Goal: Task Accomplishment & Management: Complete application form

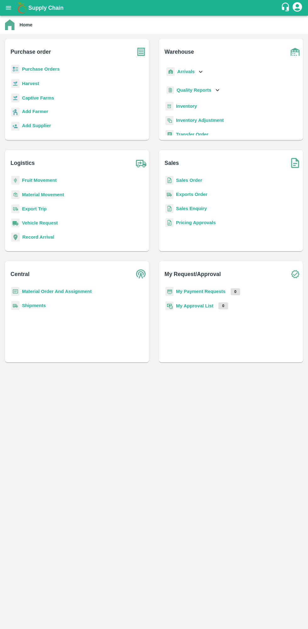
click at [43, 67] on b "Purchase Orders" at bounding box center [41, 69] width 38 height 5
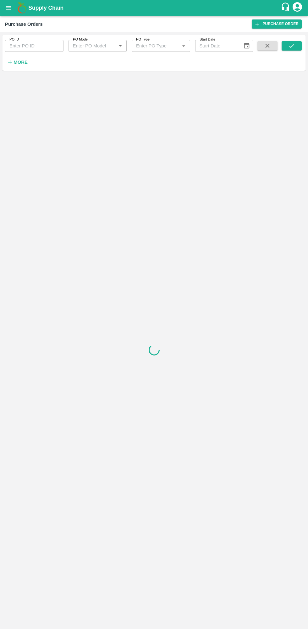
click at [18, 60] on strong "More" at bounding box center [20, 62] width 14 height 5
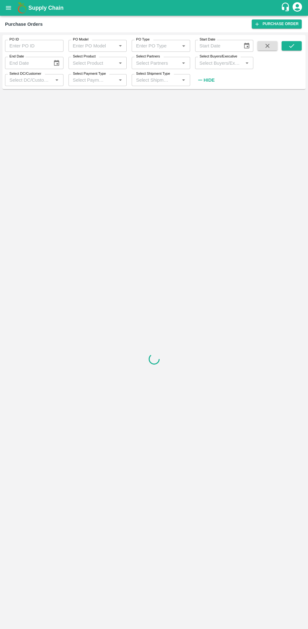
click at [222, 56] on label "Select Buyers/Executive" at bounding box center [218, 56] width 38 height 5
click at [222, 59] on input "Select Buyers/Executive" at bounding box center [219, 63] width 44 height 8
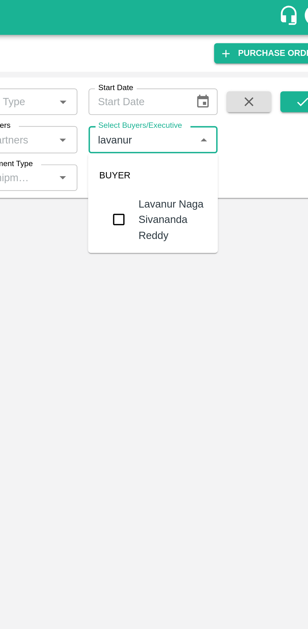
type input "lavanur"
click at [210, 100] on input "checkbox" at bounding box center [208, 99] width 13 height 13
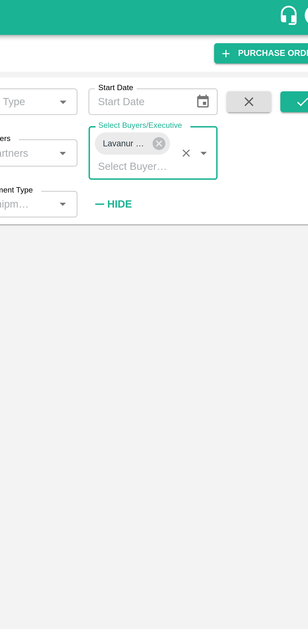
click at [291, 46] on icon "submit" at bounding box center [291, 46] width 5 height 4
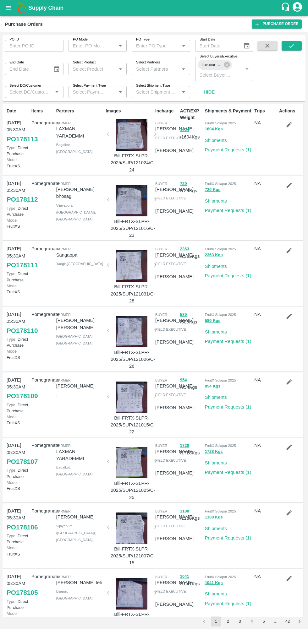
click at [291, 46] on icon "submit" at bounding box center [291, 45] width 7 height 7
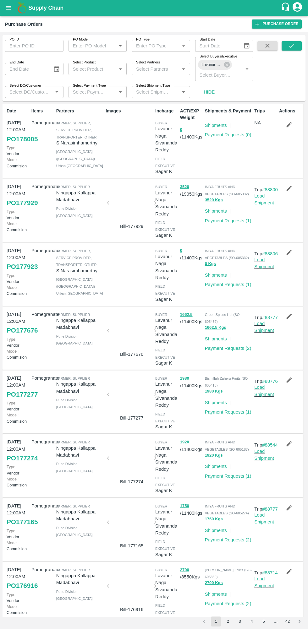
click at [296, 258] on button "button" at bounding box center [289, 252] width 20 height 11
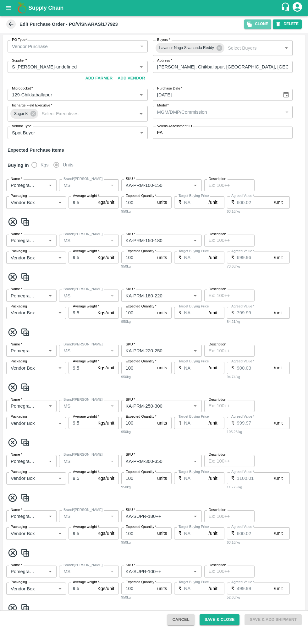
click at [251, 24] on icon "button" at bounding box center [249, 24] width 4 height 5
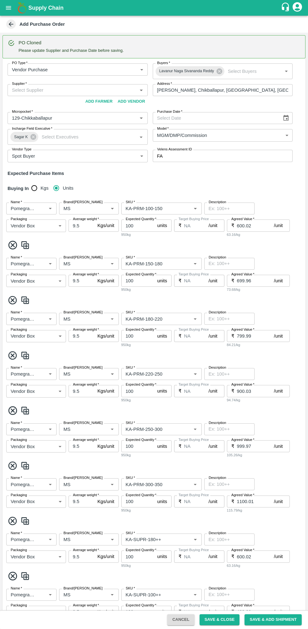
click at [84, 90] on input "Supplier   *" at bounding box center [72, 90] width 126 height 8
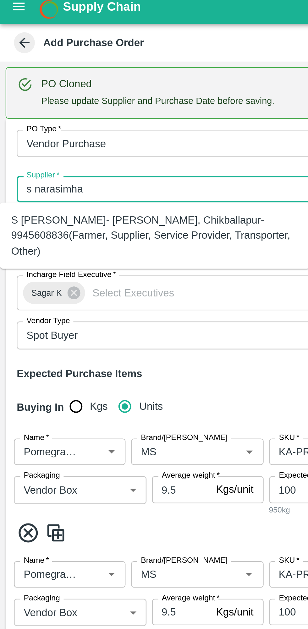
click at [22, 116] on div "S [PERSON_NAME]- [PERSON_NAME], Chikballapur-9945608836(Farmer, Supplier, Servi…" at bounding box center [69, 110] width 129 height 21
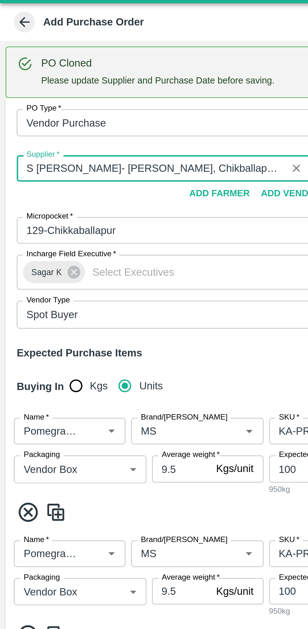
scroll to position [2, 0]
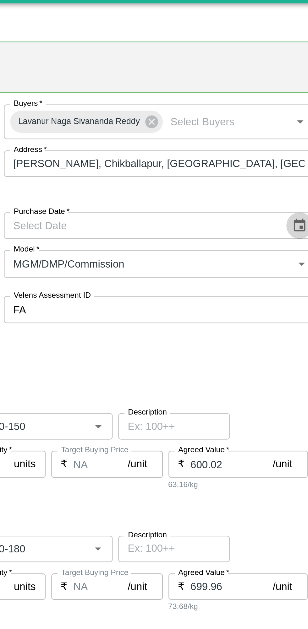
type input "S [PERSON_NAME]- [PERSON_NAME], Chikballapur-9945608836(Farmer, Supplier, Servi…"
click at [283, 115] on icon "Choose date" at bounding box center [285, 115] width 7 height 7
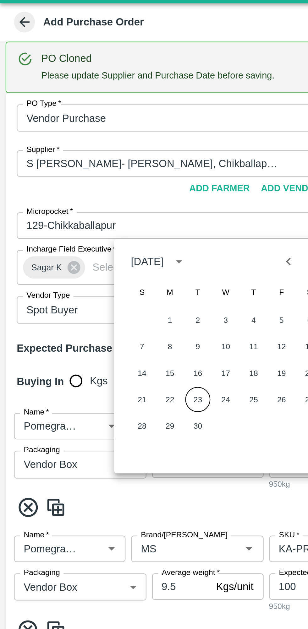
click at [89, 196] on button "23" at bounding box center [88, 194] width 11 height 11
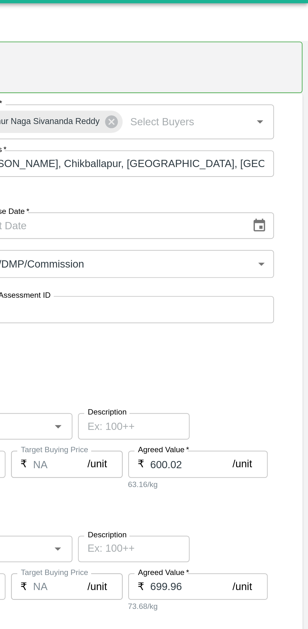
type input "[DATE]"
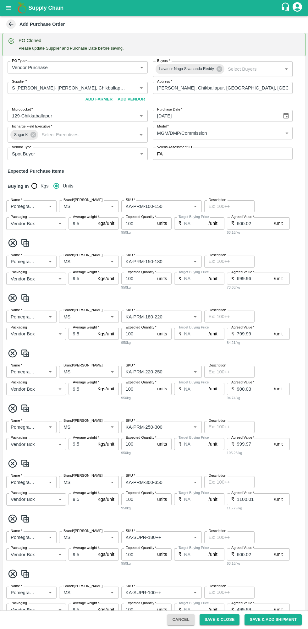
scroll to position [319, 0]
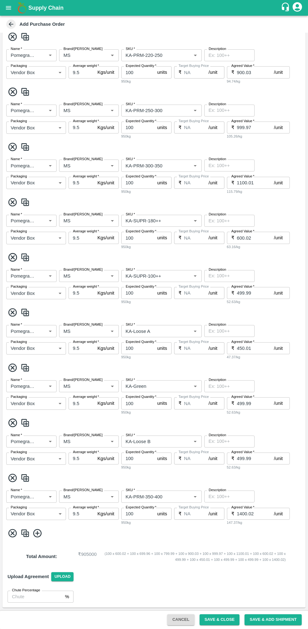
click at [224, 619] on button "Save & Close" at bounding box center [219, 619] width 40 height 11
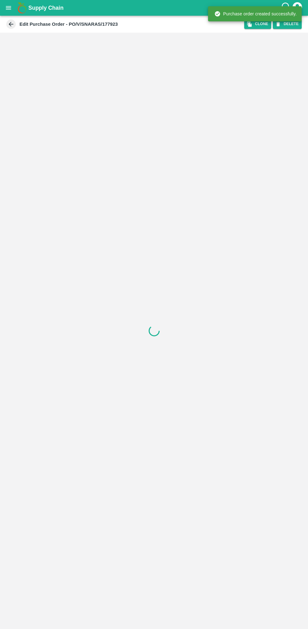
click at [8, 8] on icon "open drawer" at bounding box center [8, 7] width 5 height 3
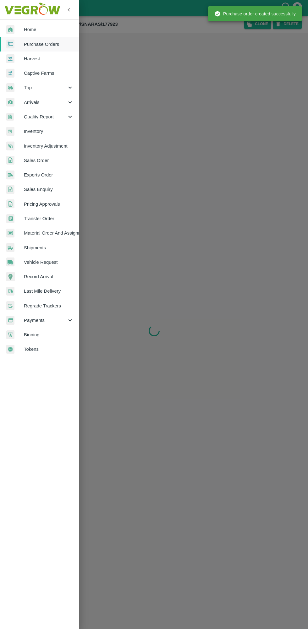
click at [55, 43] on span "Purchase Orders" at bounding box center [49, 44] width 50 height 7
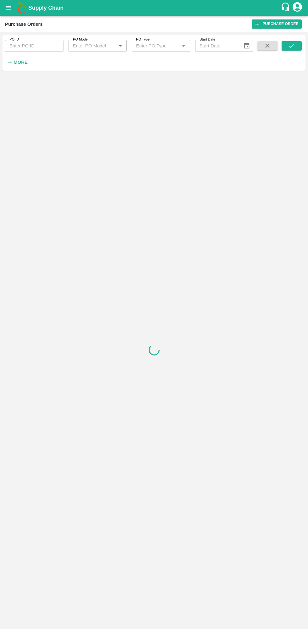
click at [10, 62] on icon "button" at bounding box center [10, 62] width 4 height 4
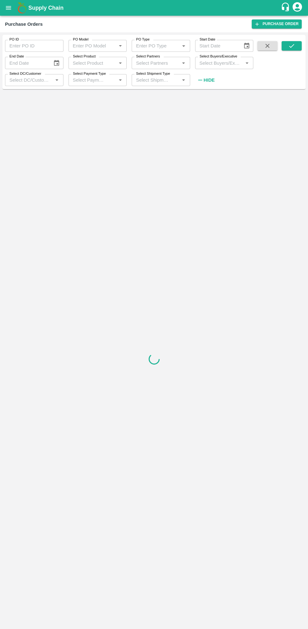
click at [232, 62] on input "Select Buyers/Executive" at bounding box center [219, 63] width 44 height 8
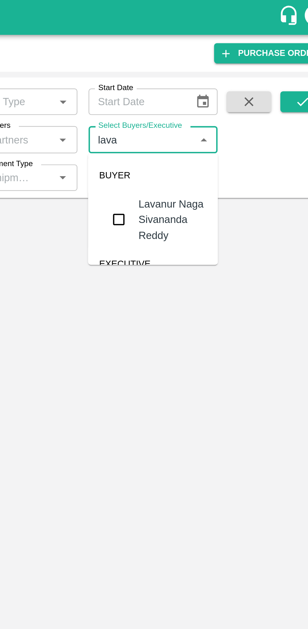
type input "[PERSON_NAME]"
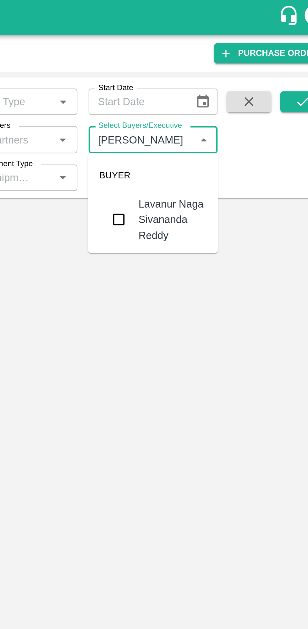
click at [207, 101] on input "checkbox" at bounding box center [208, 99] width 13 height 13
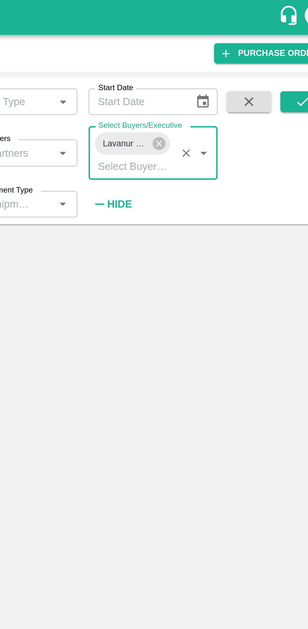
click at [291, 50] on button "submit" at bounding box center [291, 45] width 20 height 9
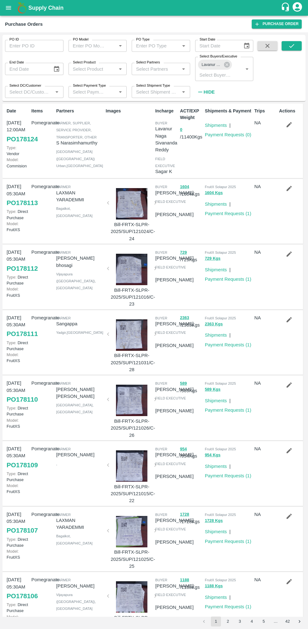
click at [291, 46] on icon "submit" at bounding box center [291, 45] width 7 height 7
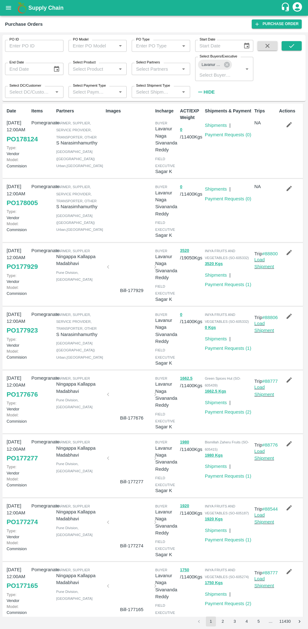
click at [246, 135] on link "Payment Requests ( 0 )" at bounding box center [228, 134] width 46 height 5
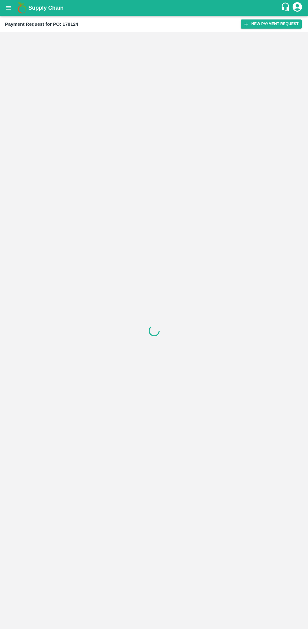
click at [260, 25] on button "New Payment Request" at bounding box center [270, 23] width 61 height 9
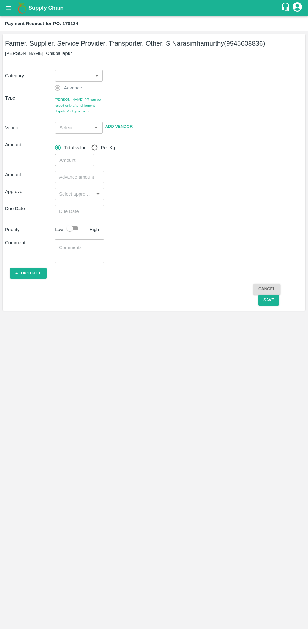
click at [85, 60] on div "Farmer, Supplier, Service Provider, Transporter, Other: S Narasimhamurthy (9945…" at bounding box center [154, 172] width 303 height 276
click at [83, 72] on body "Supply Chain Payment Request for PO: 178124 Farmer, Supplier, Service Provider,…" at bounding box center [154, 314] width 308 height 629
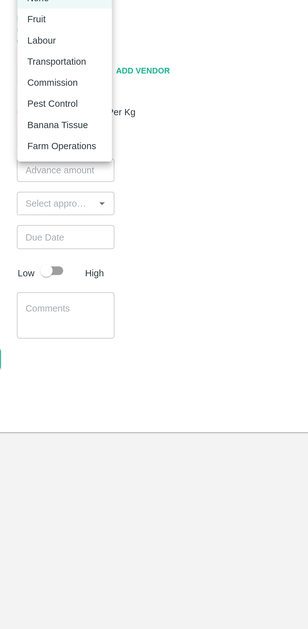
click at [84, 100] on div "Fruit" at bounding box center [79, 100] width 38 height 7
type input "1"
type input "S Narasimhamurthy - 9945608836(Farmer, Supplier, Service Provider, Transporter,…"
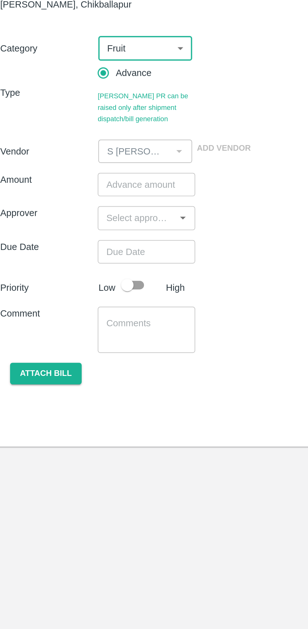
click at [80, 147] on input "number" at bounding box center [80, 145] width 50 height 12
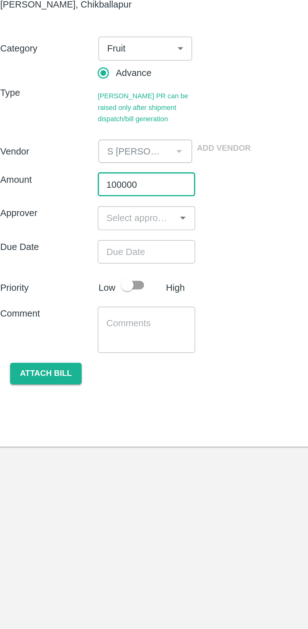
click at [63, 163] on input "input" at bounding box center [73, 162] width 35 height 8
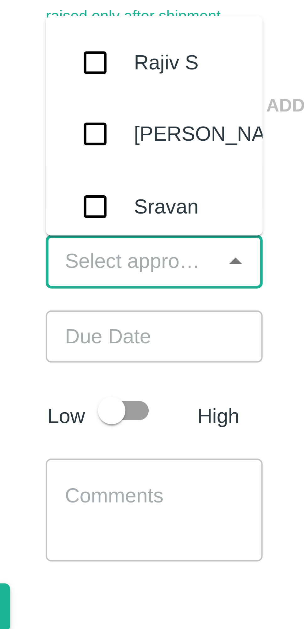
click at [109, 167] on div "Approver ​" at bounding box center [154, 162] width 298 height 12
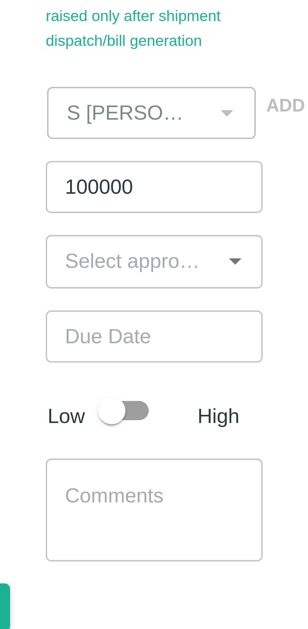
click at [77, 145] on input "100000" at bounding box center [80, 145] width 50 height 12
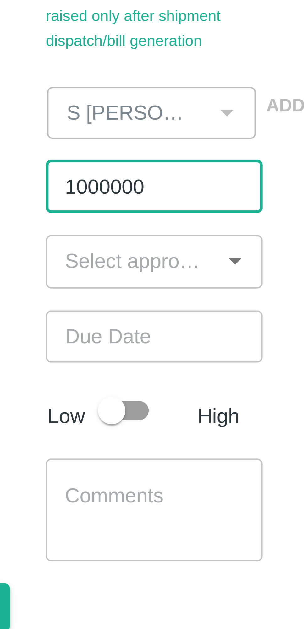
type input "1000000"
click at [61, 164] on input "input" at bounding box center [73, 162] width 35 height 8
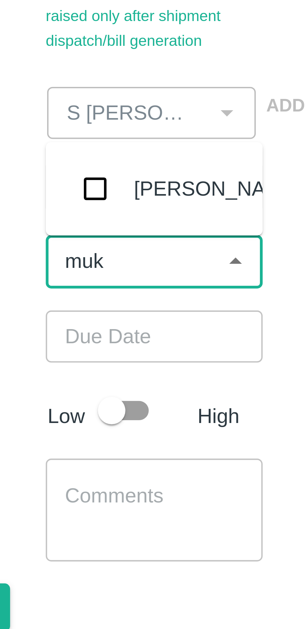
type input "muku"
click at [66, 143] on input "checkbox" at bounding box center [66, 145] width 13 height 13
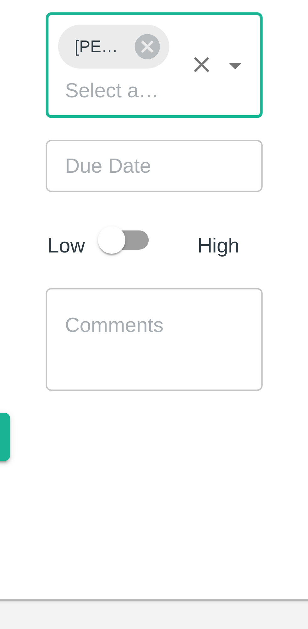
click at [64, 190] on input "Choose date" at bounding box center [77, 191] width 45 height 12
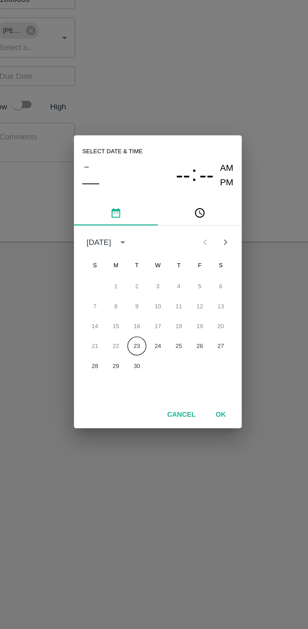
click at [141, 353] on button "23" at bounding box center [141, 352] width 11 height 11
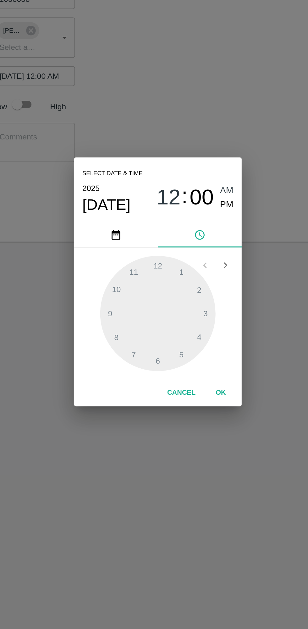
click at [196, 270] on span "PM" at bounding box center [195, 268] width 8 height 8
type input "23/09/2025 12:00 PM"
click at [200, 377] on button "OK" at bounding box center [191, 380] width 20 height 11
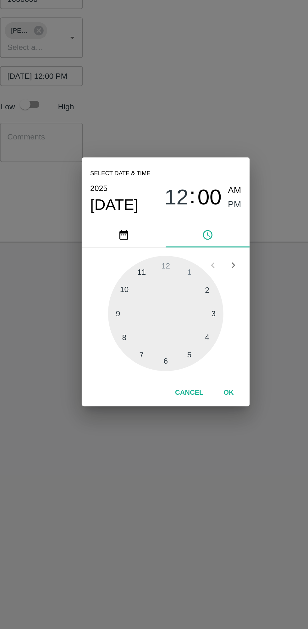
scroll to position [0, 5]
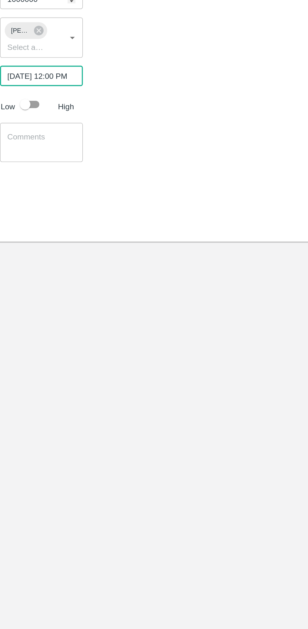
click at [69, 204] on input "checkbox" at bounding box center [70, 208] width 36 height 12
checkbox input "true"
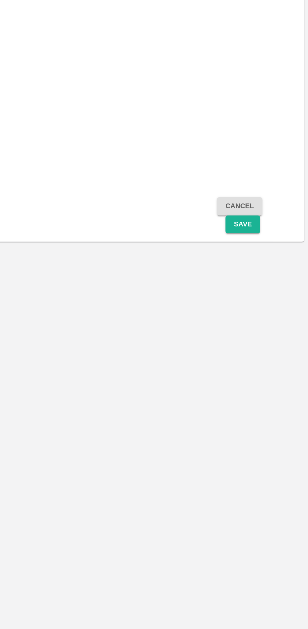
click at [264, 284] on button "Save" at bounding box center [268, 280] width 21 height 11
